Goal: Task Accomplishment & Management: Manage account settings

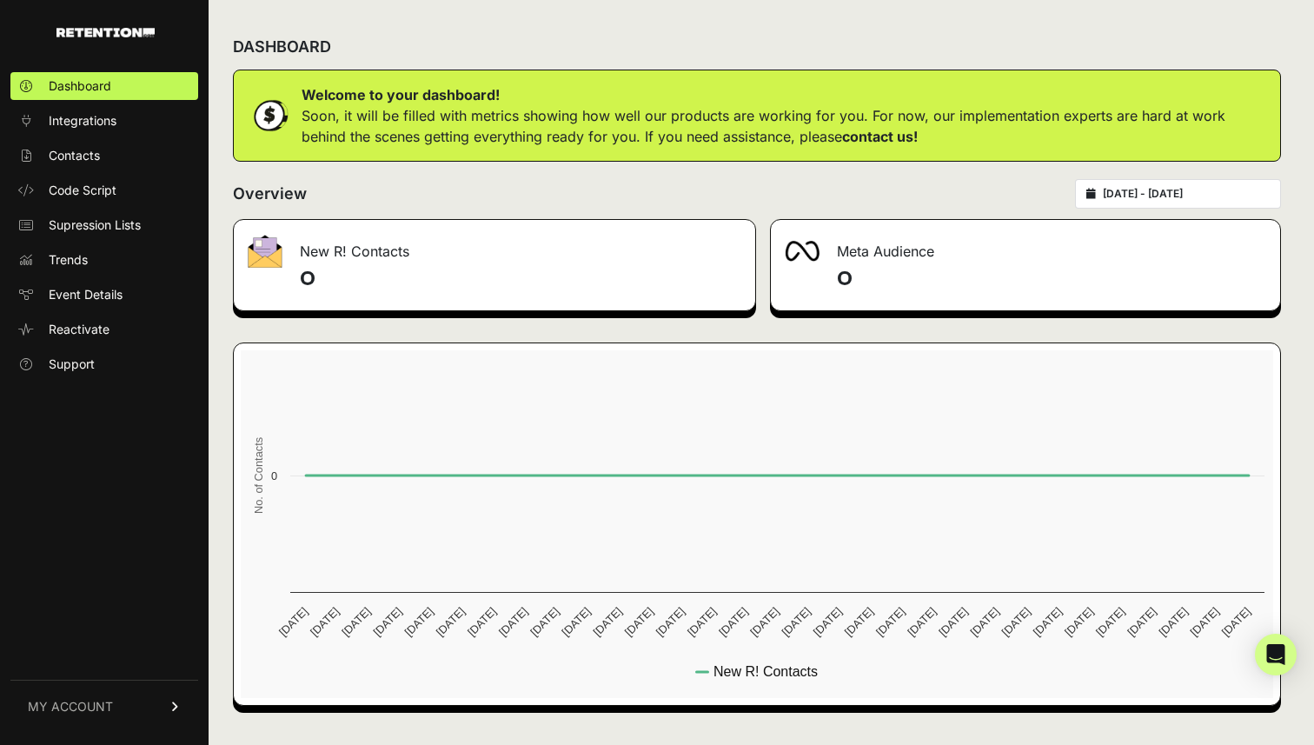
click at [102, 696] on link "MY ACCOUNT" at bounding box center [104, 706] width 188 height 53
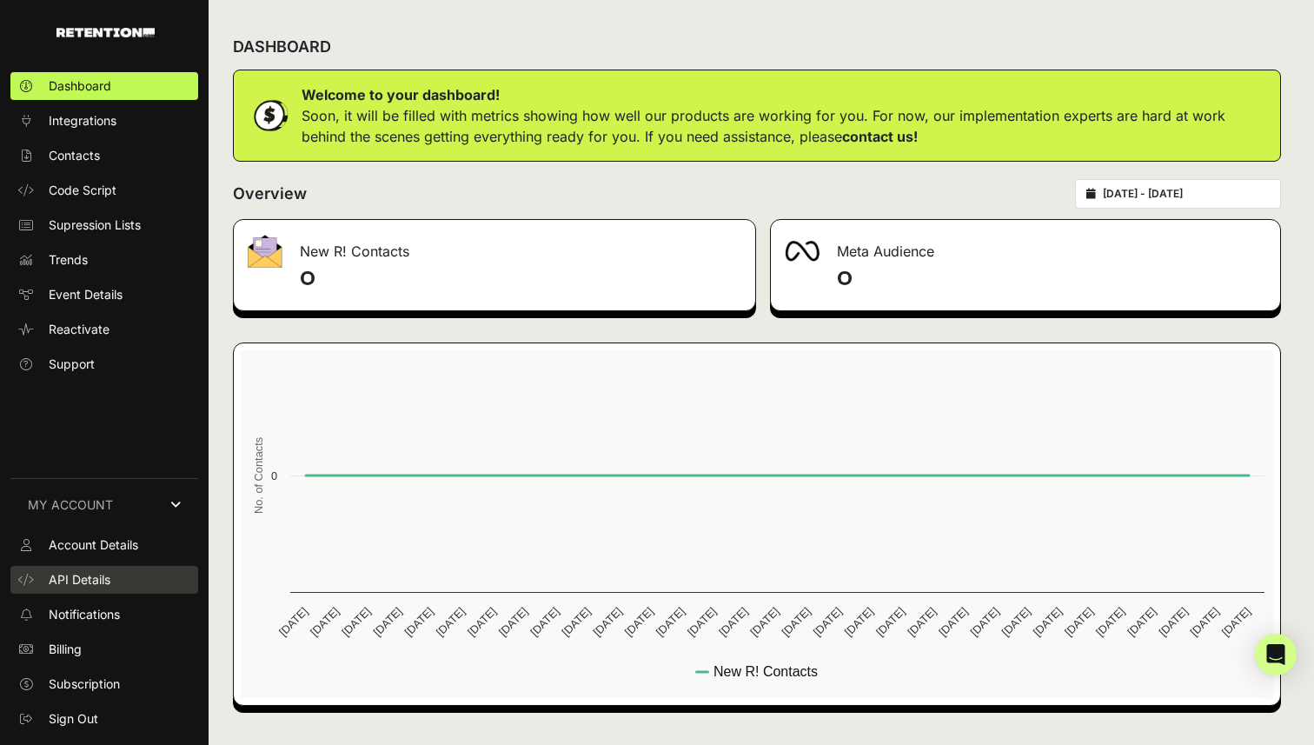
click at [140, 580] on link "API Details" at bounding box center [104, 580] width 188 height 28
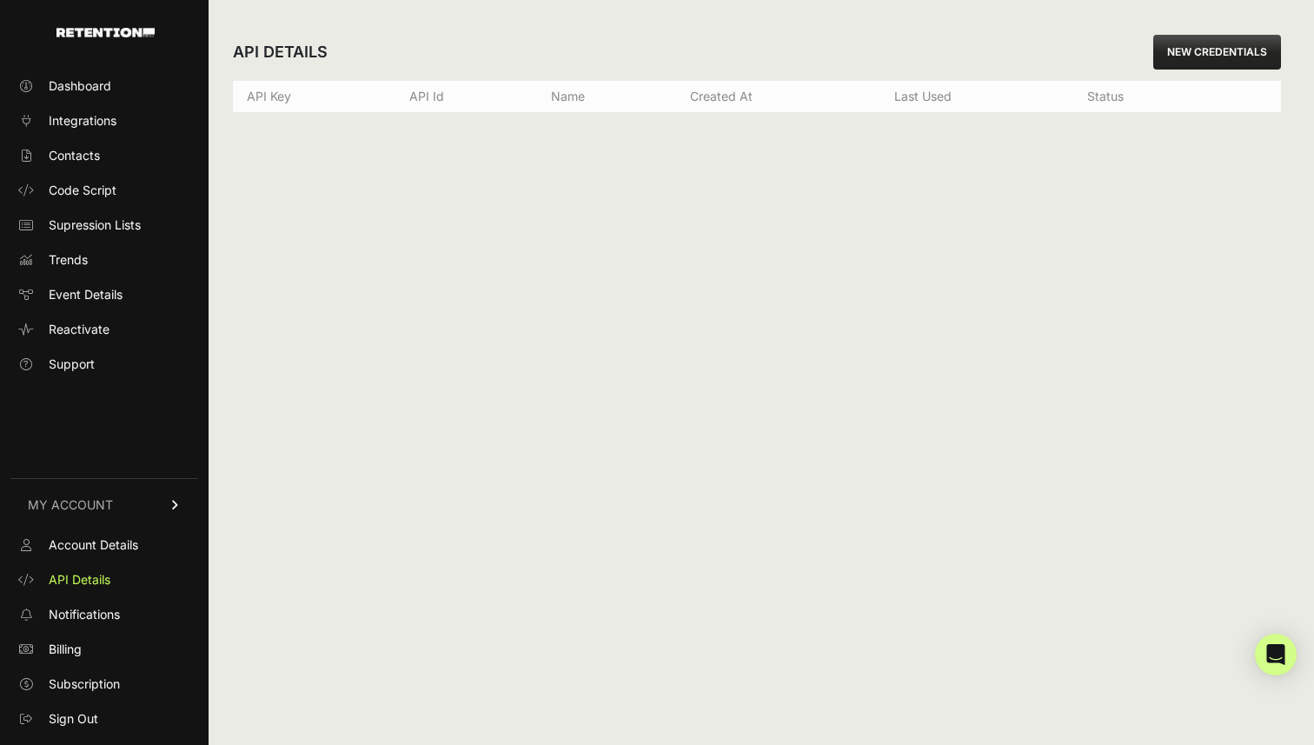
click at [1216, 56] on link "NEW CREDENTIALS" at bounding box center [1217, 52] width 128 height 35
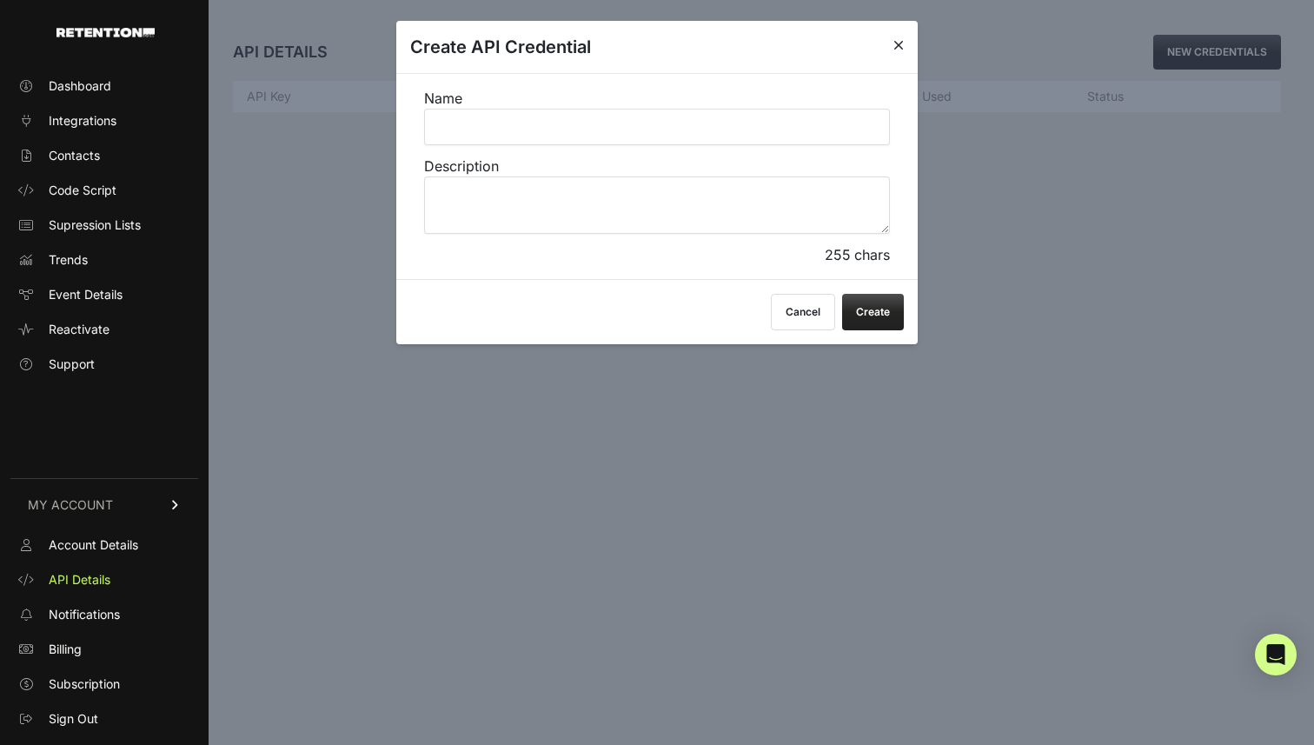
click at [645, 136] on input "Name" at bounding box center [657, 127] width 466 height 37
type input "s"
click at [489, 130] on input "TDU Supression U" at bounding box center [657, 127] width 466 height 37
click at [650, 107] on label "Name TDU Suppression U" at bounding box center [657, 116] width 466 height 57
click at [650, 109] on input "TDU Suppression U" at bounding box center [657, 127] width 466 height 37
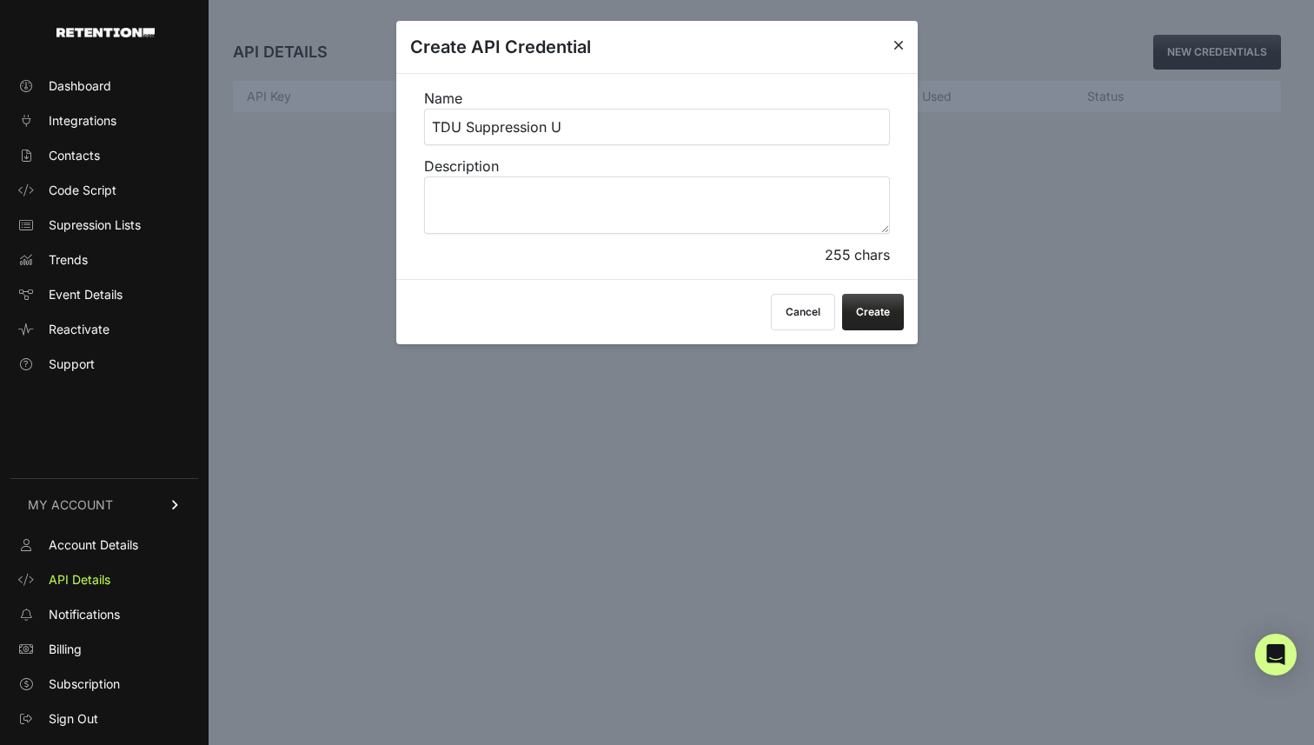
click at [636, 123] on input "TDU Suppression U" at bounding box center [657, 127] width 466 height 37
type input "TDU Suppression Updater"
click at [877, 310] on button "Create" at bounding box center [873, 312] width 62 height 37
click at [658, 202] on textarea "thedailyupside -> retention.com supression update" at bounding box center [657, 204] width 466 height 57
type textarea "thedailyupside -> retention.com suppression update"
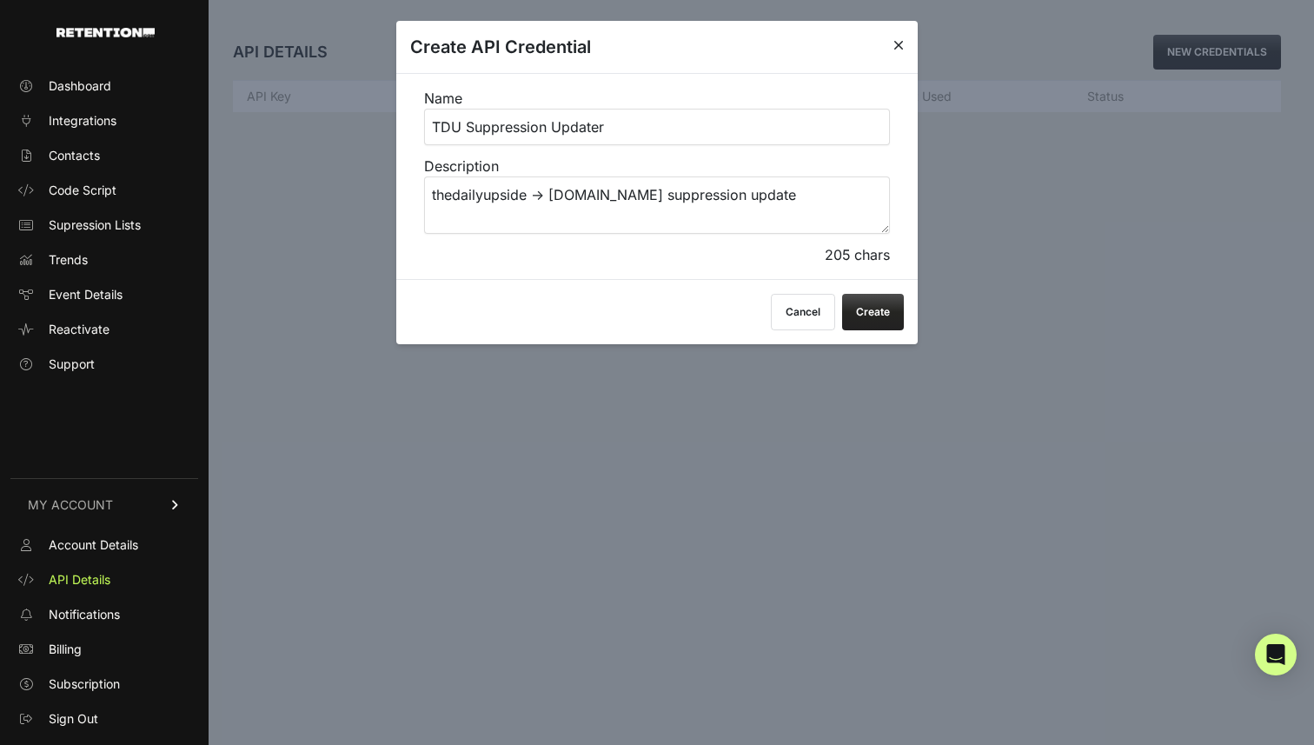
click at [894, 330] on div "Cancel Create" at bounding box center [657, 311] width 522 height 65
click at [876, 316] on button "Create" at bounding box center [873, 312] width 62 height 37
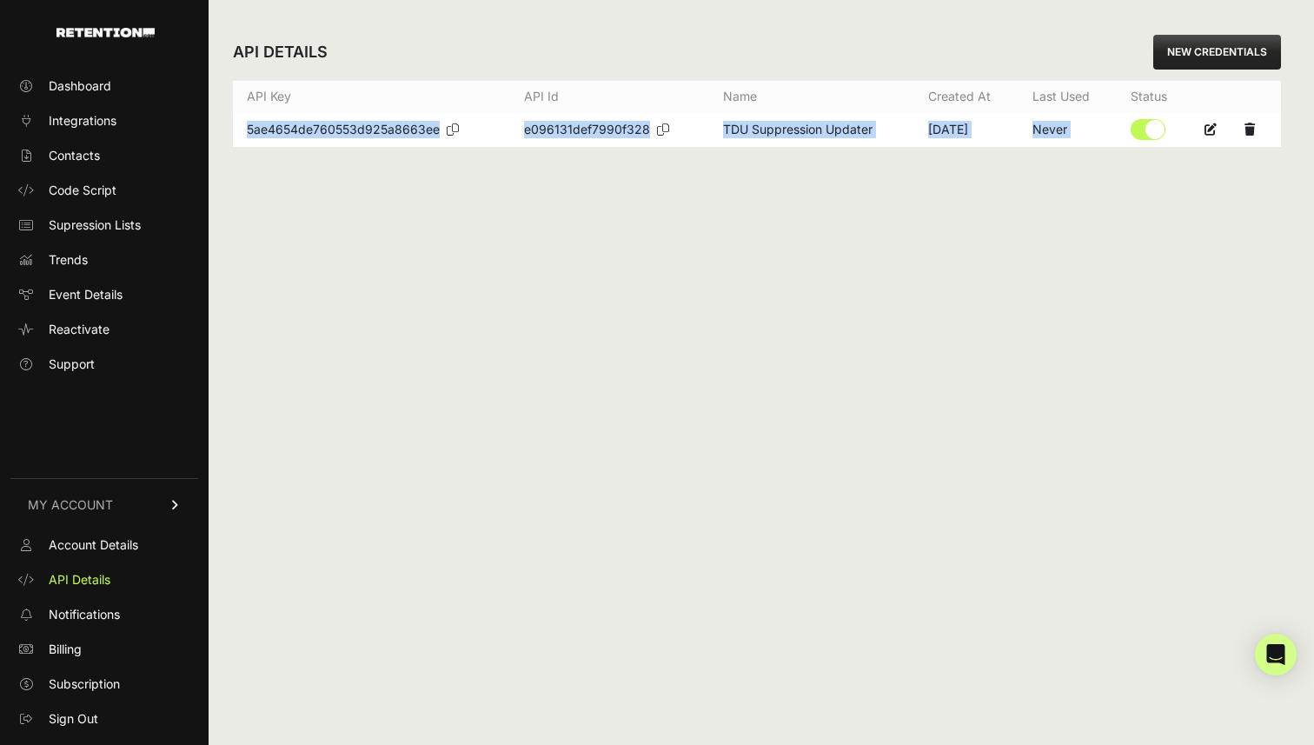
drag, startPoint x: 246, startPoint y: 126, endPoint x: 1193, endPoint y: 125, distance: 946.6
click at [1193, 125] on tr "5ae4654de760553d925a8663ee e096131def7990f328 TDU Suppression Updater [DATE] Ne…" at bounding box center [757, 129] width 1048 height 35
copy tr "5ae4654de760553d925a8663ee e096131def7990f328 TDU Suppression Updater [DATE] Ne…"
click at [454, 131] on icon at bounding box center [453, 129] width 12 height 12
copy tr "5ae4654de760553d925a8663ee e096131def7990f328 TDU Suppression Updater [DATE] Ne…"
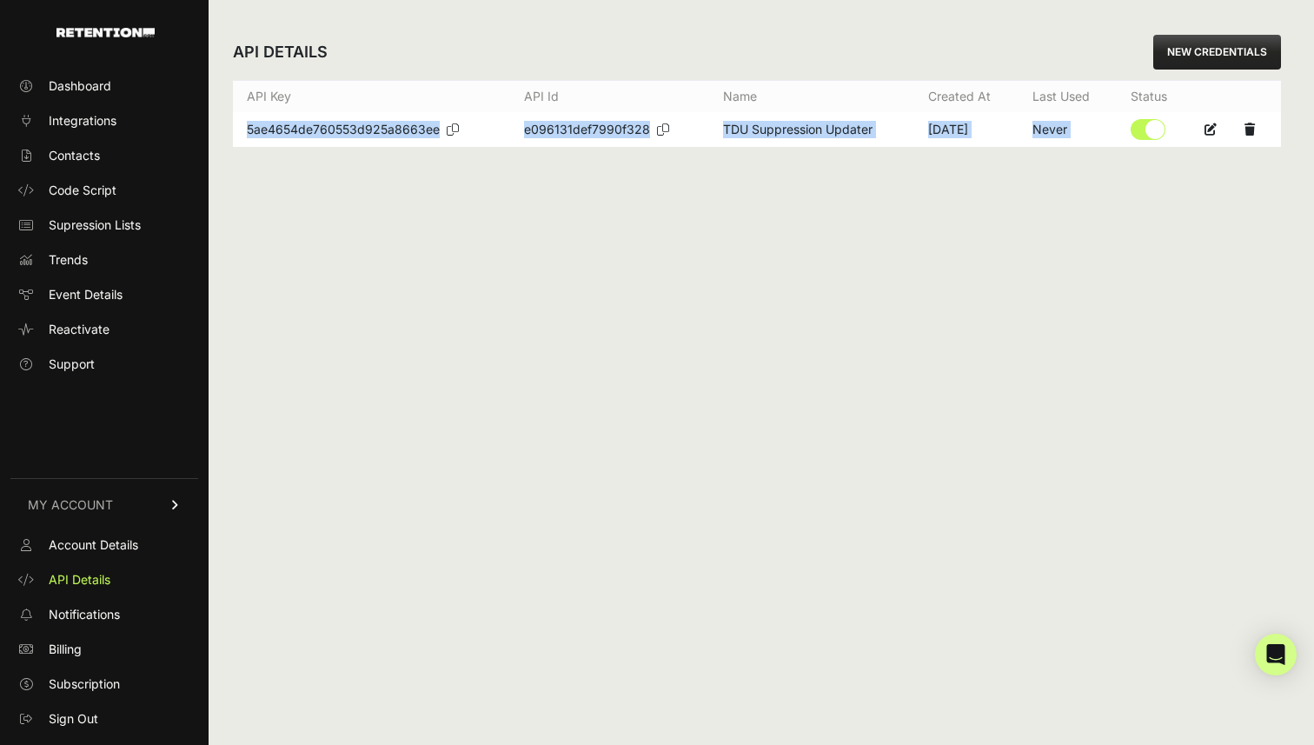
click at [661, 128] on icon at bounding box center [663, 129] width 12 height 12
copy tr "5ae4654de760553d925a8663ee e096131def7990f328 TDU Suppression Updater 09/26/202…"
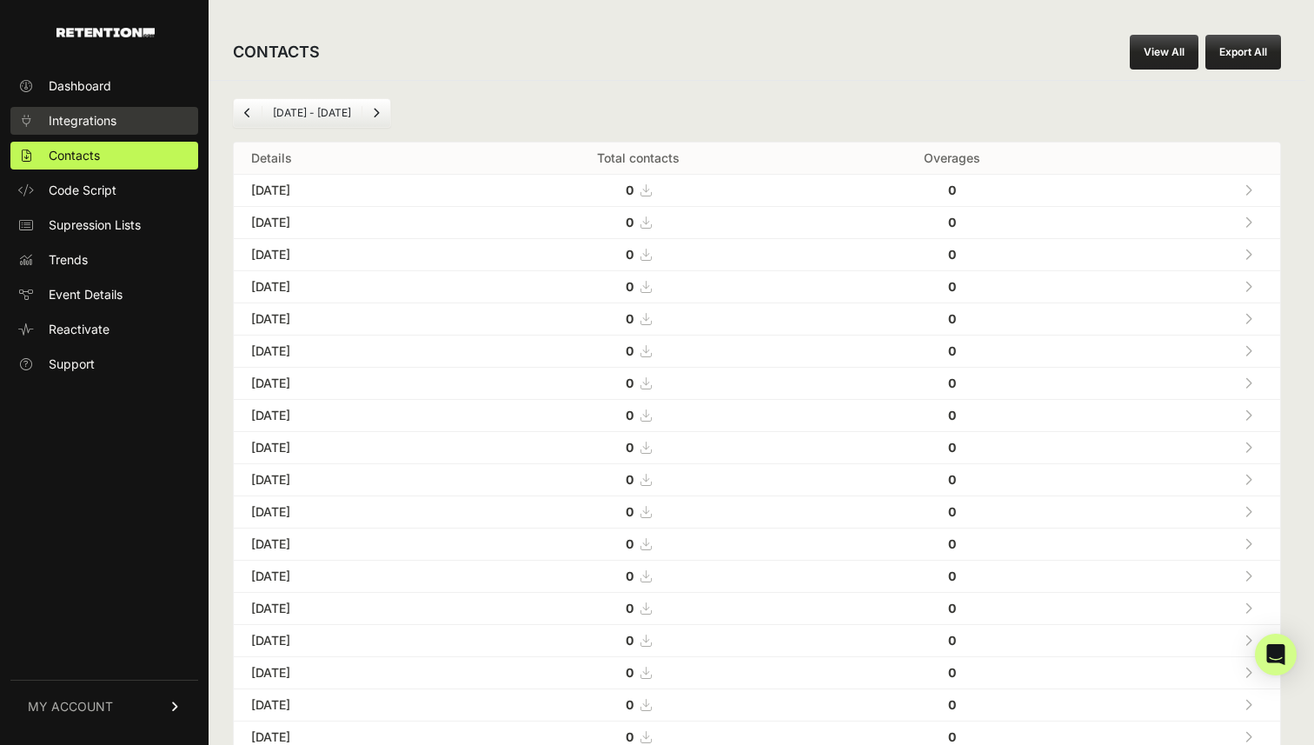
click at [97, 114] on span "Integrations" at bounding box center [83, 120] width 68 height 17
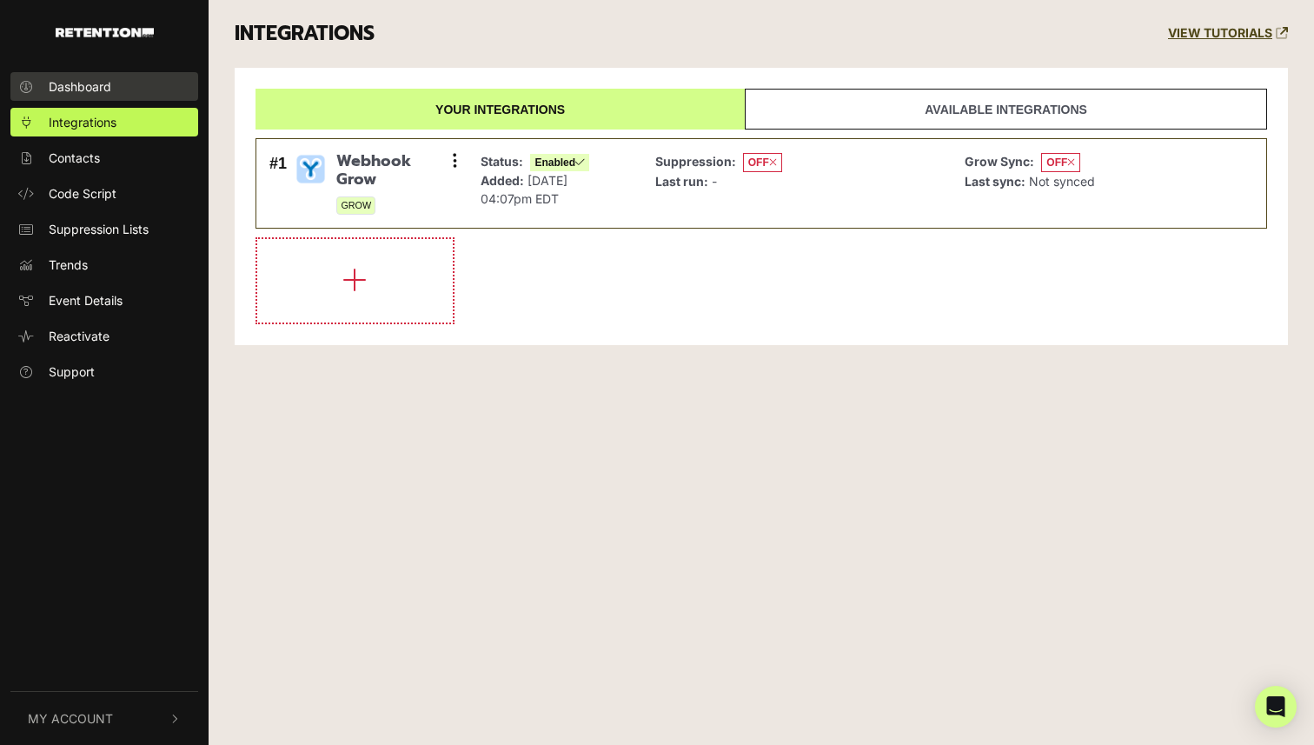
click at [102, 90] on span "Dashboard" at bounding box center [80, 86] width 63 height 18
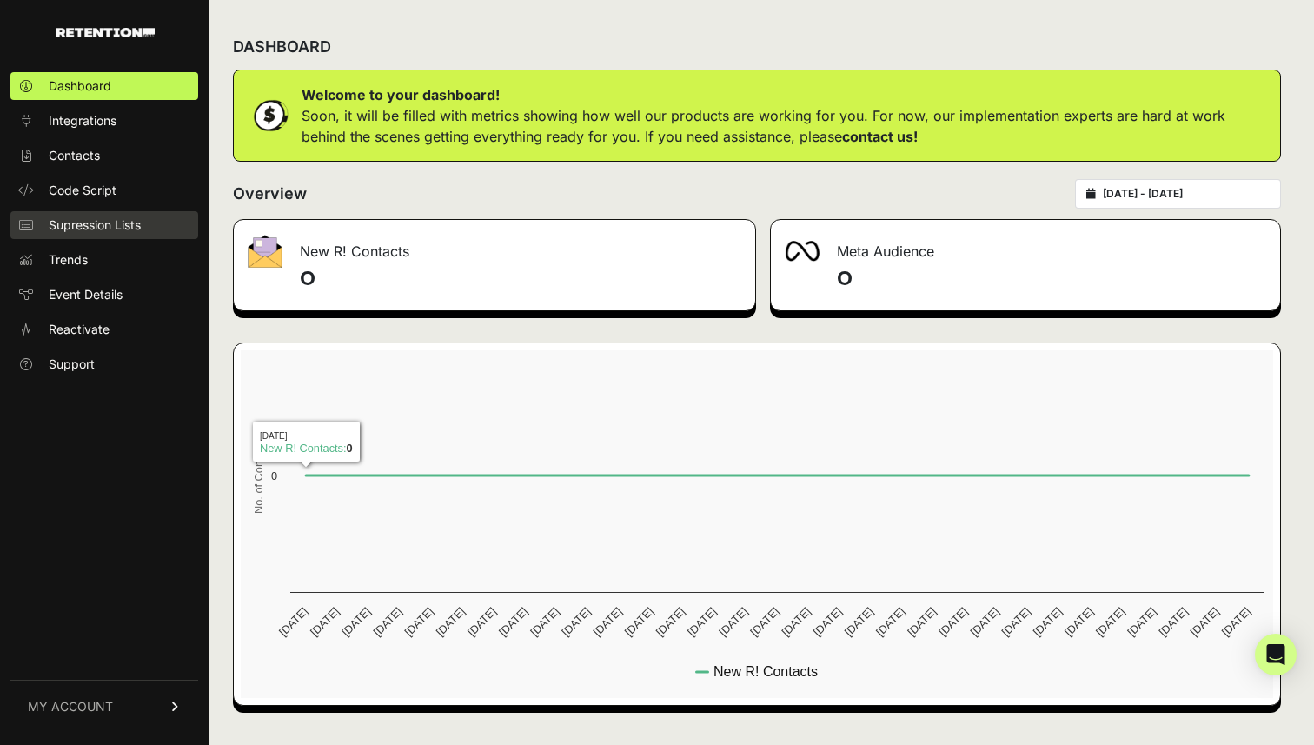
click at [106, 219] on span "Supression Lists" at bounding box center [95, 224] width 92 height 17
